Goal: Transaction & Acquisition: Purchase product/service

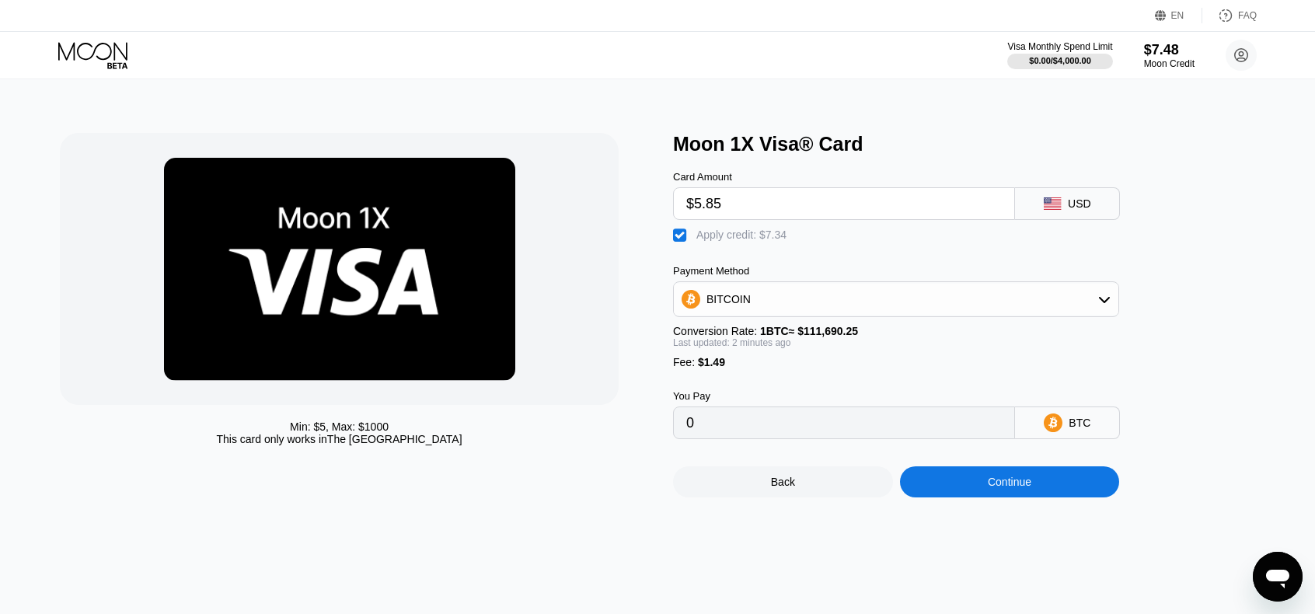
click at [1001, 488] on div "Continue" at bounding box center [1010, 482] width 44 height 12
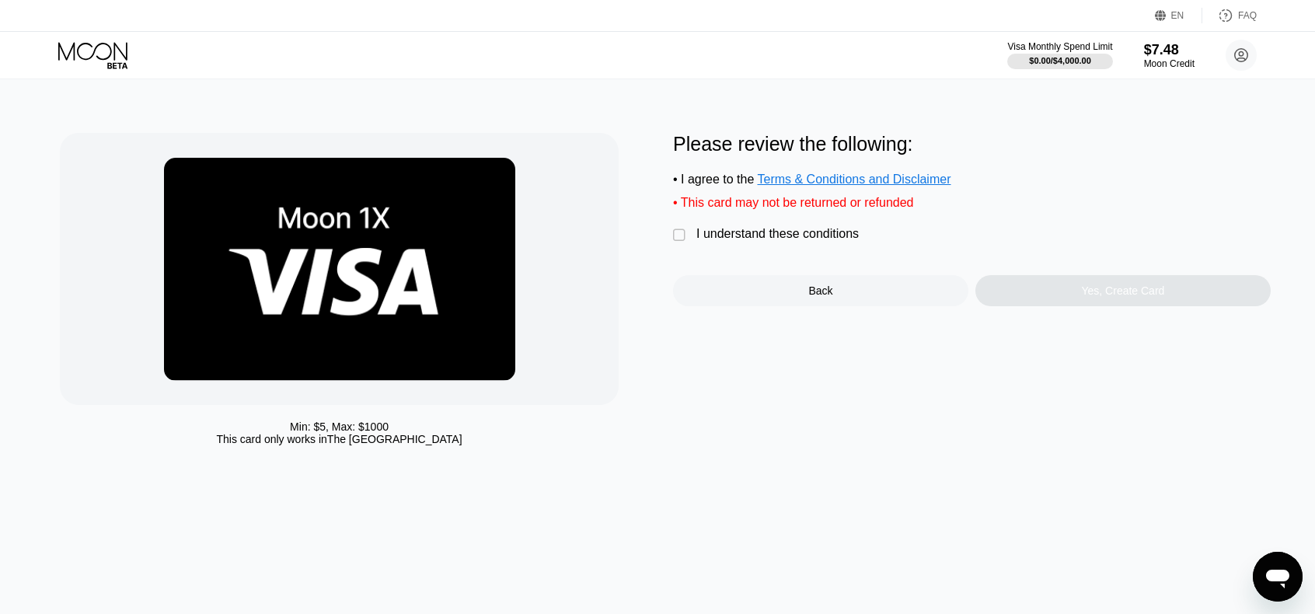
click at [768, 239] on div "I understand these conditions" at bounding box center [777, 234] width 162 height 14
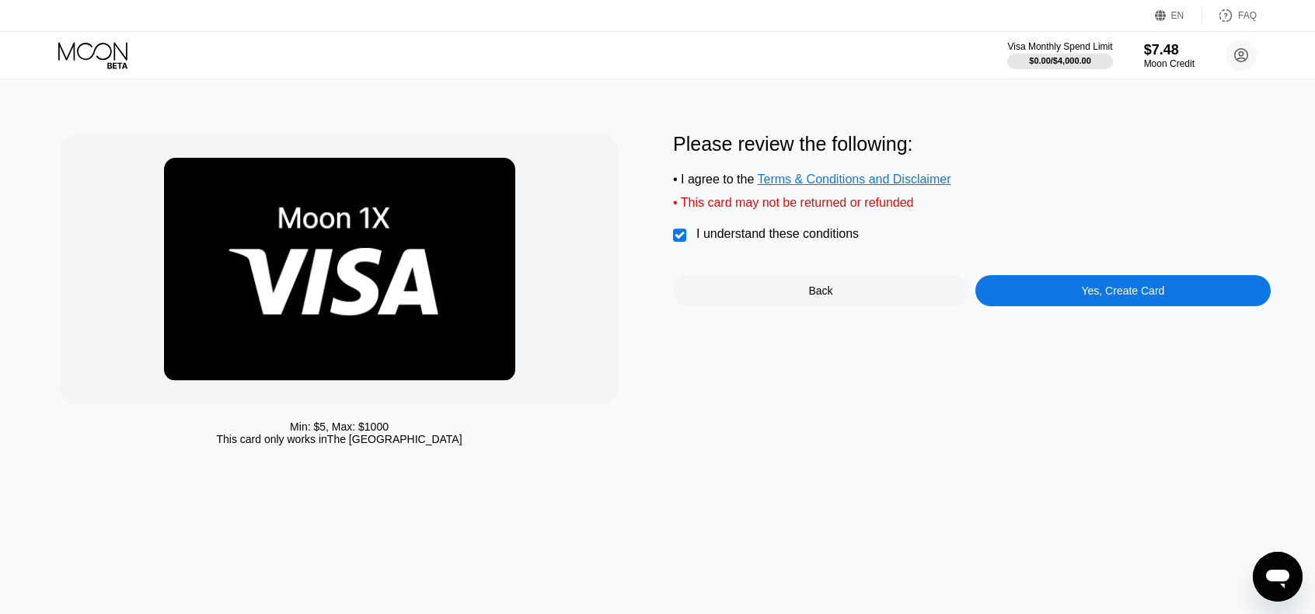
click at [1090, 297] on div "Yes, Create Card" at bounding box center [1122, 290] width 83 height 12
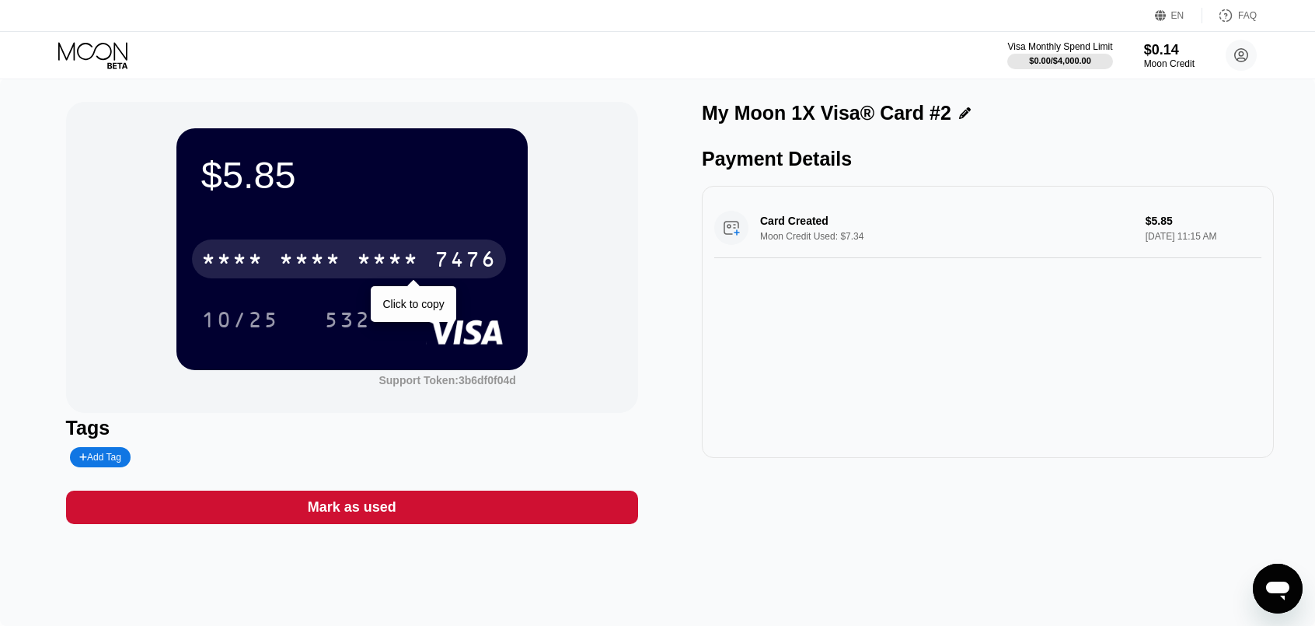
click at [294, 273] on div "* * * *" at bounding box center [310, 261] width 62 height 25
